Goal: Transaction & Acquisition: Purchase product/service

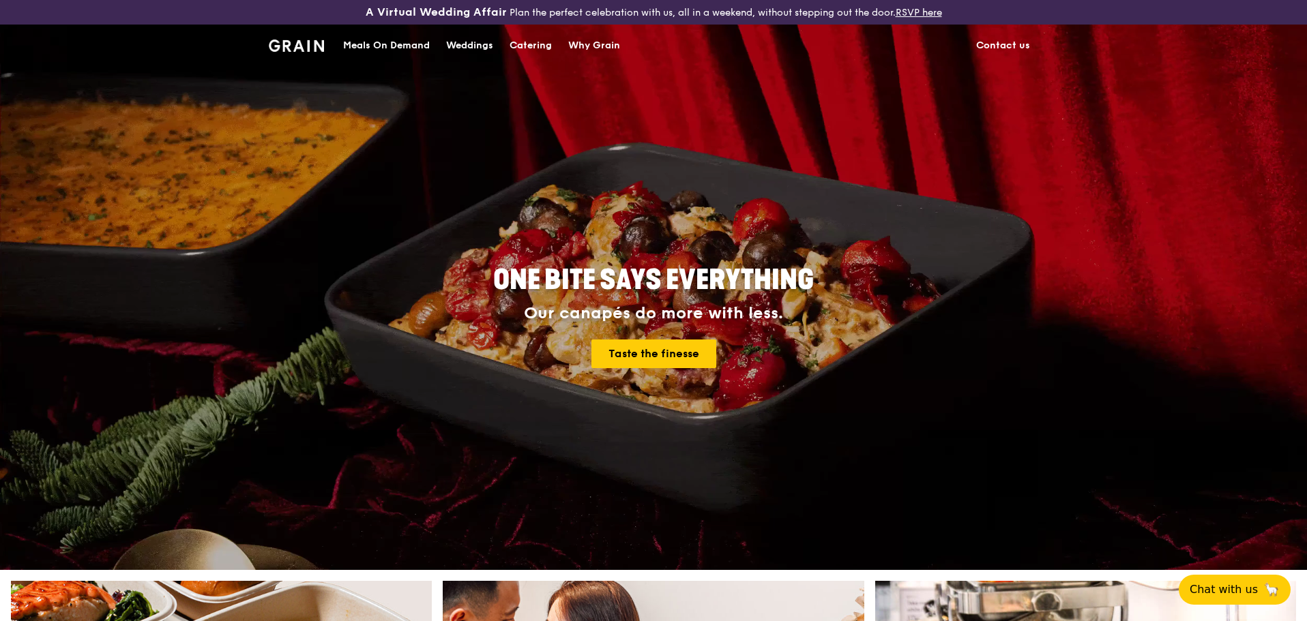
click at [369, 43] on div "Meals On Demand" at bounding box center [386, 45] width 87 height 41
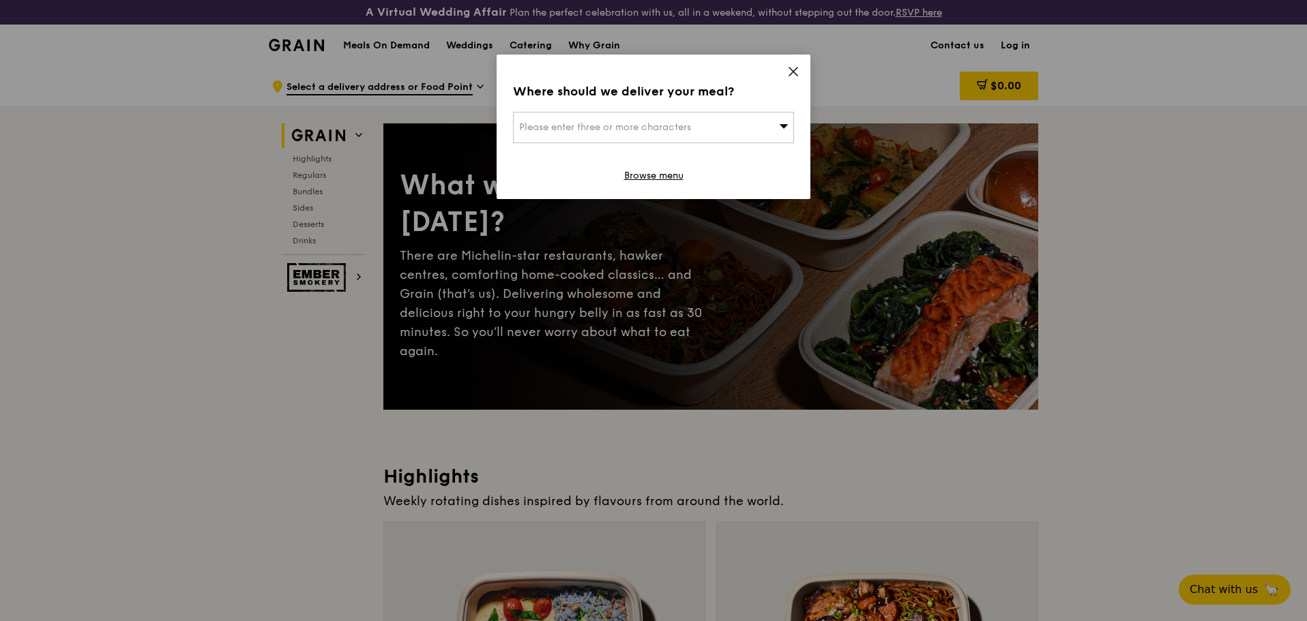
click at [794, 71] on icon at bounding box center [793, 72] width 8 height 8
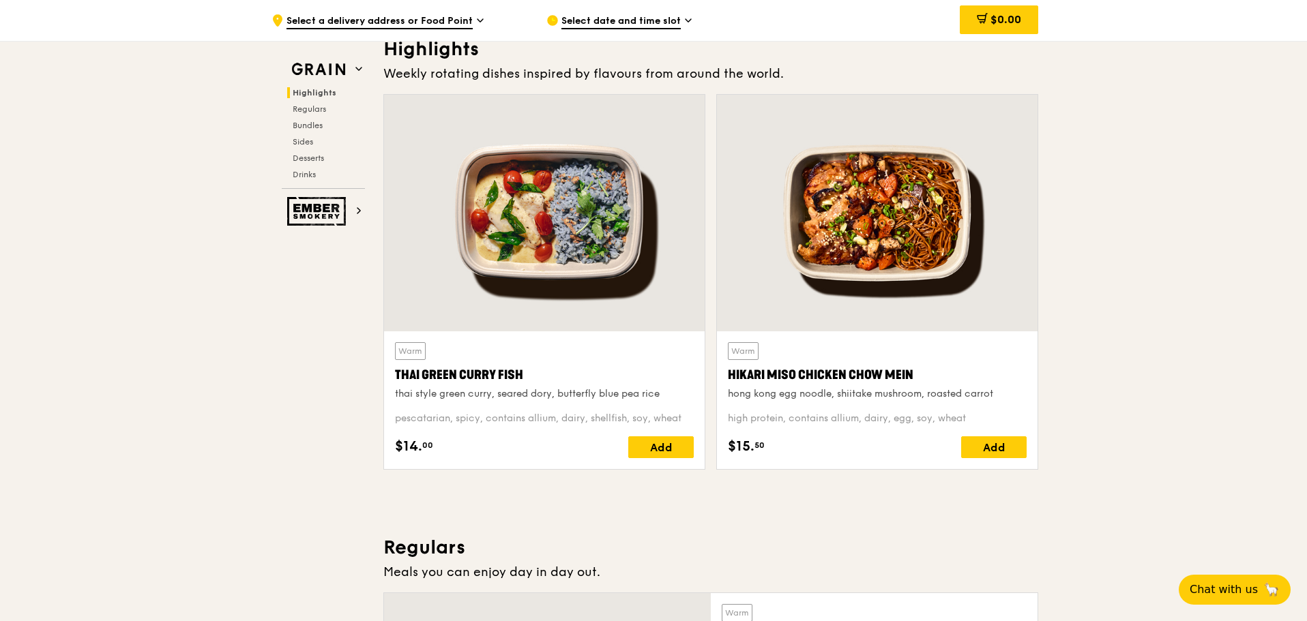
scroll to position [477, 0]
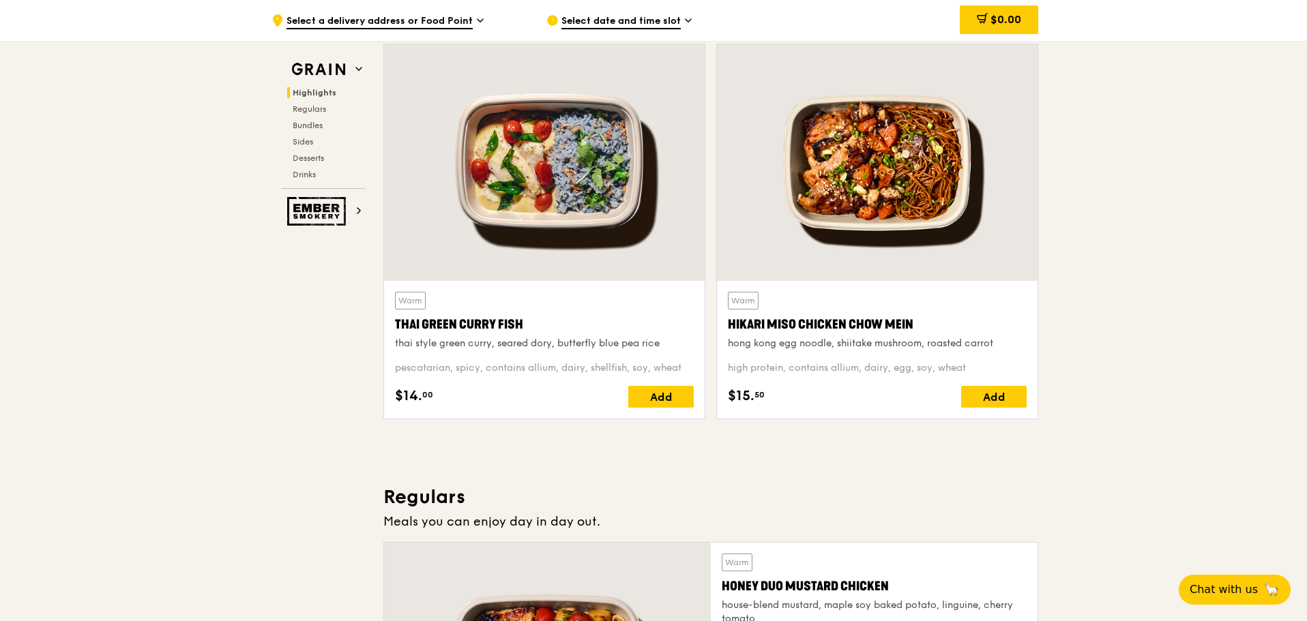
click at [1027, 166] on div at bounding box center [877, 162] width 320 height 237
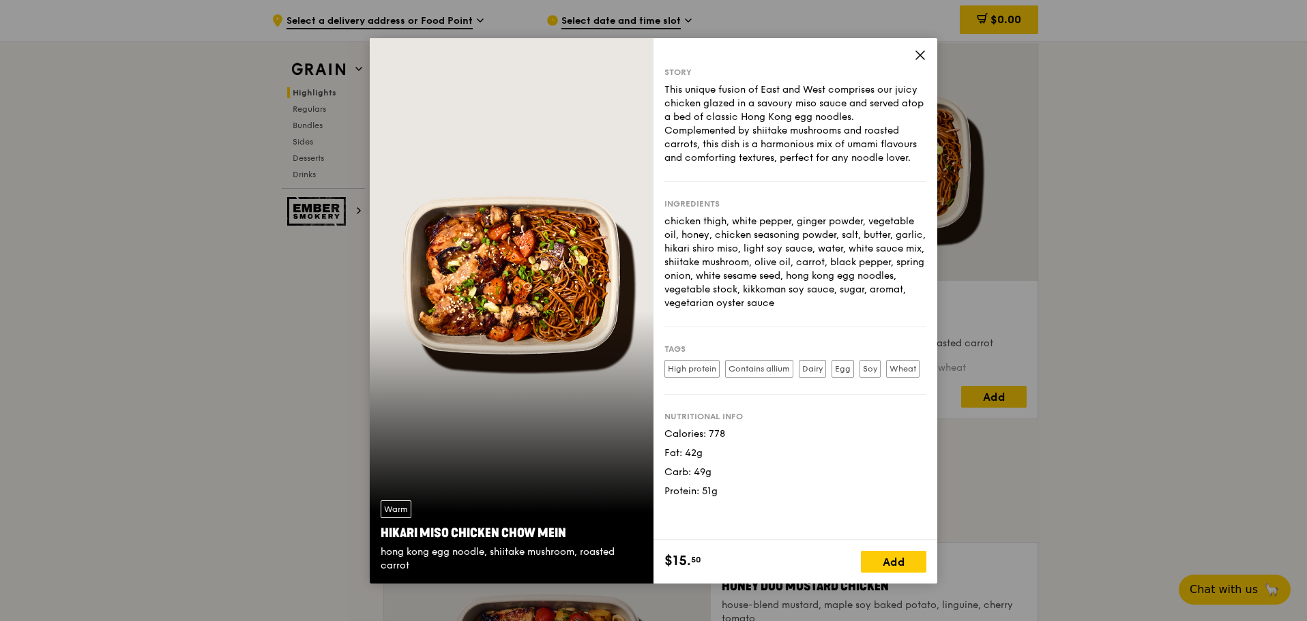
drag, startPoint x: 921, startPoint y: 57, endPoint x: 901, endPoint y: 80, distance: 30.5
click at [921, 56] on icon at bounding box center [920, 55] width 12 height 12
